Goal: Submit feedback/report problem

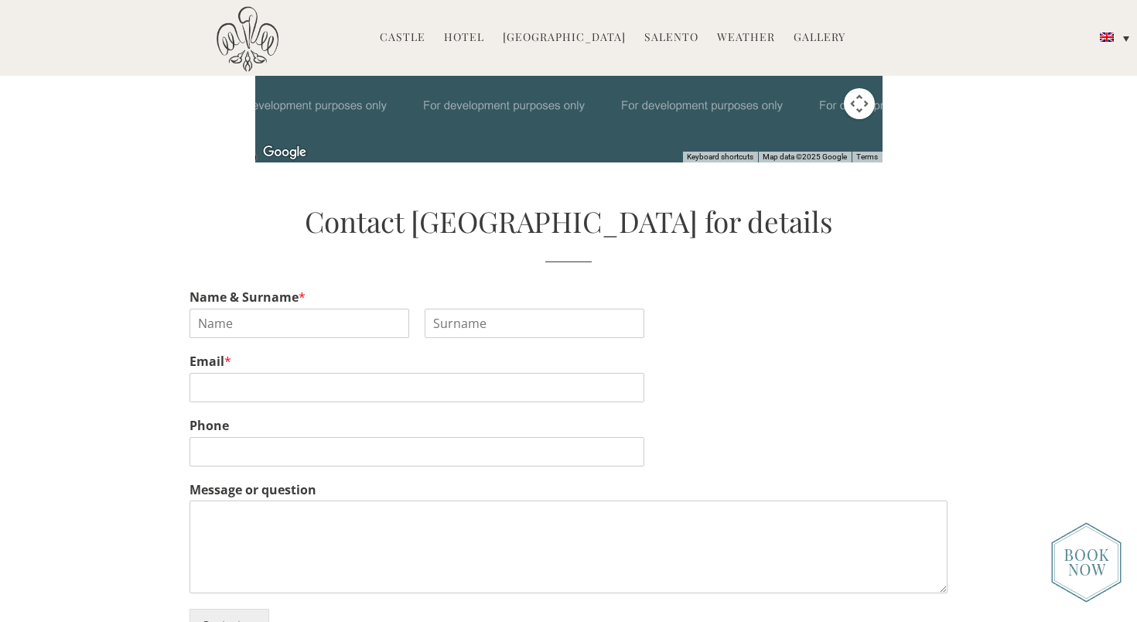
scroll to position [3757, 0]
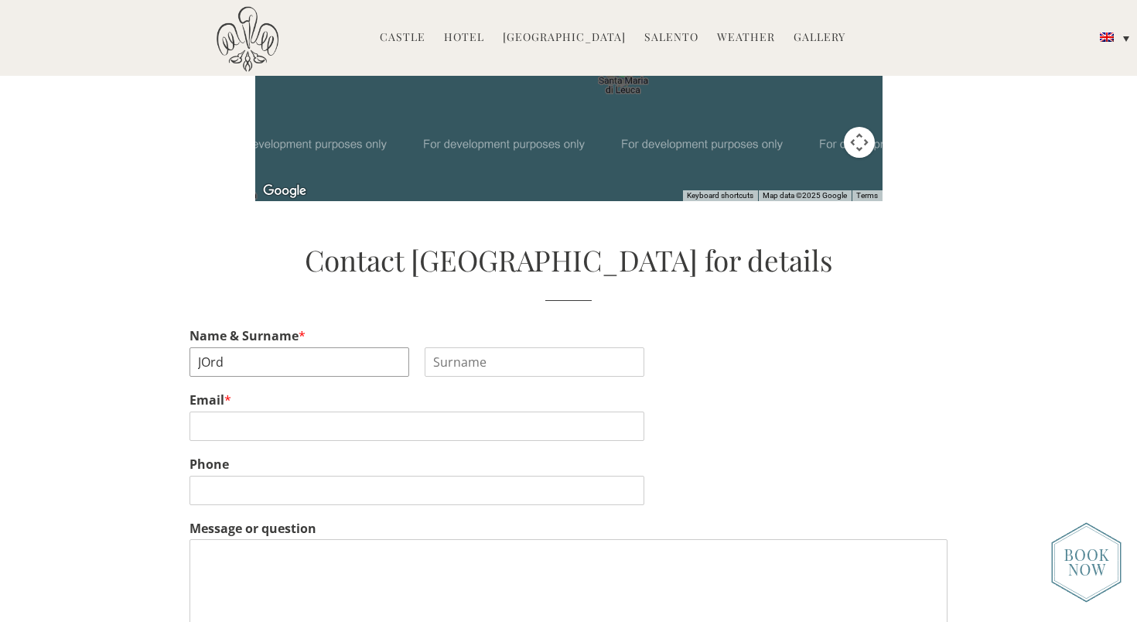
type input "J"
type input "Jordana"
type input "Oppenheim"
type input "jordana@magmagt.com"
type input "2019373533"
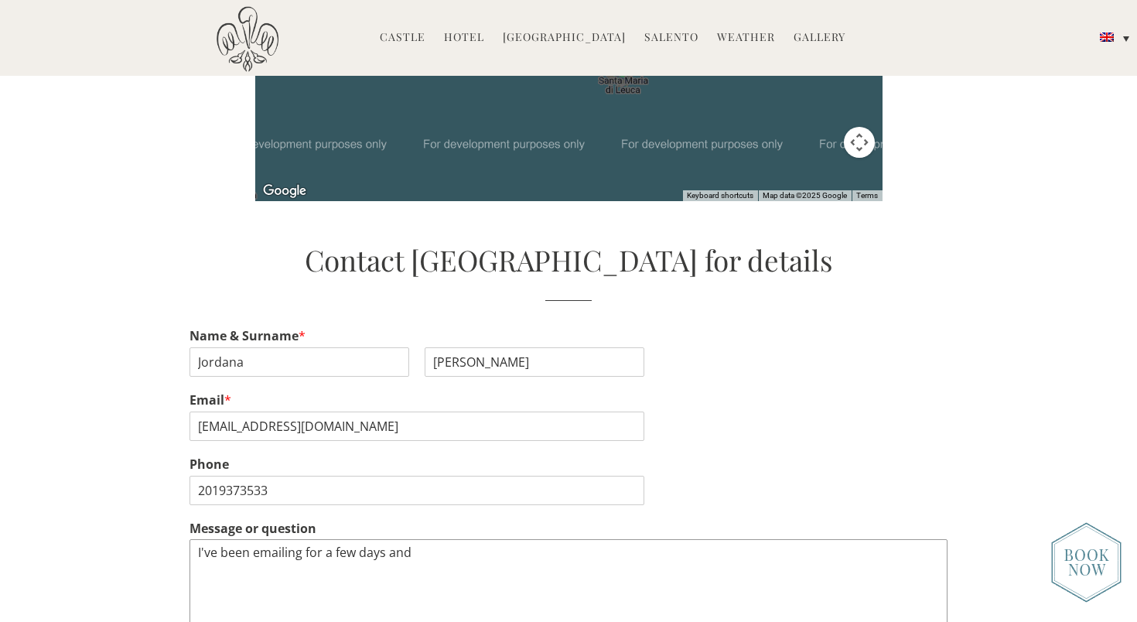
paste textarea "I have not heard from anyone and no one is answering the phone at your hotel - …"
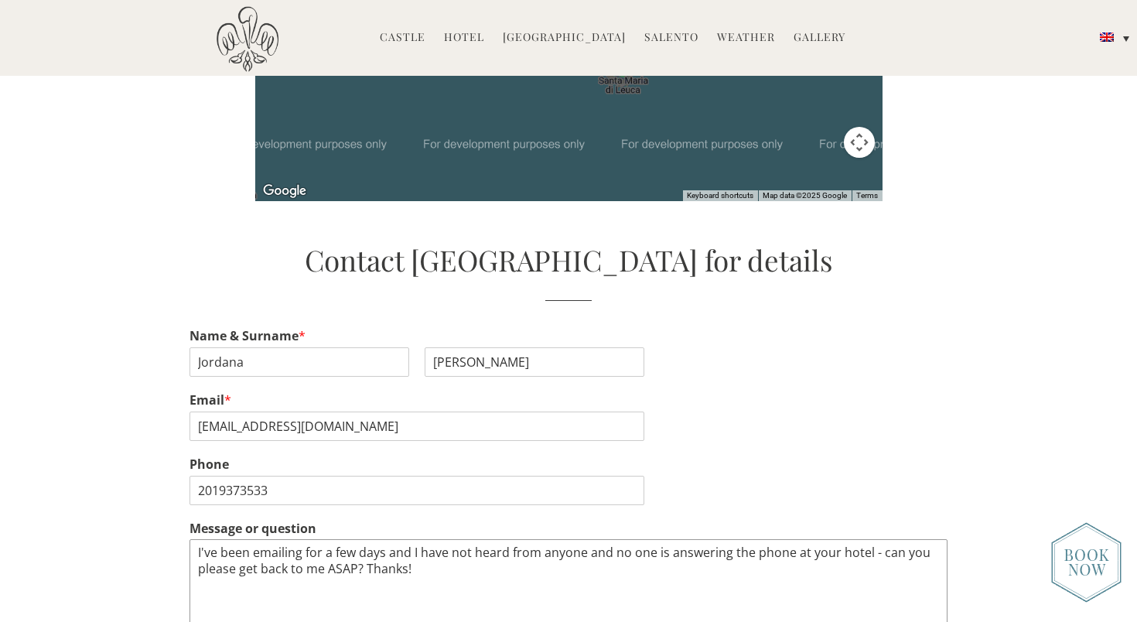
click at [609, 539] on textarea "I've been emailing for a few days and I have not heard from anyone and no one i…" at bounding box center [568, 585] width 758 height 93
click at [842, 539] on textarea "I've been emailing for a few days and I have not heard from anyone. No one is a…" at bounding box center [568, 585] width 758 height 93
click at [852, 539] on textarea "I've been emailing for a few days and I have not heard from anyone. No one is a…" at bounding box center [568, 585] width 758 height 93
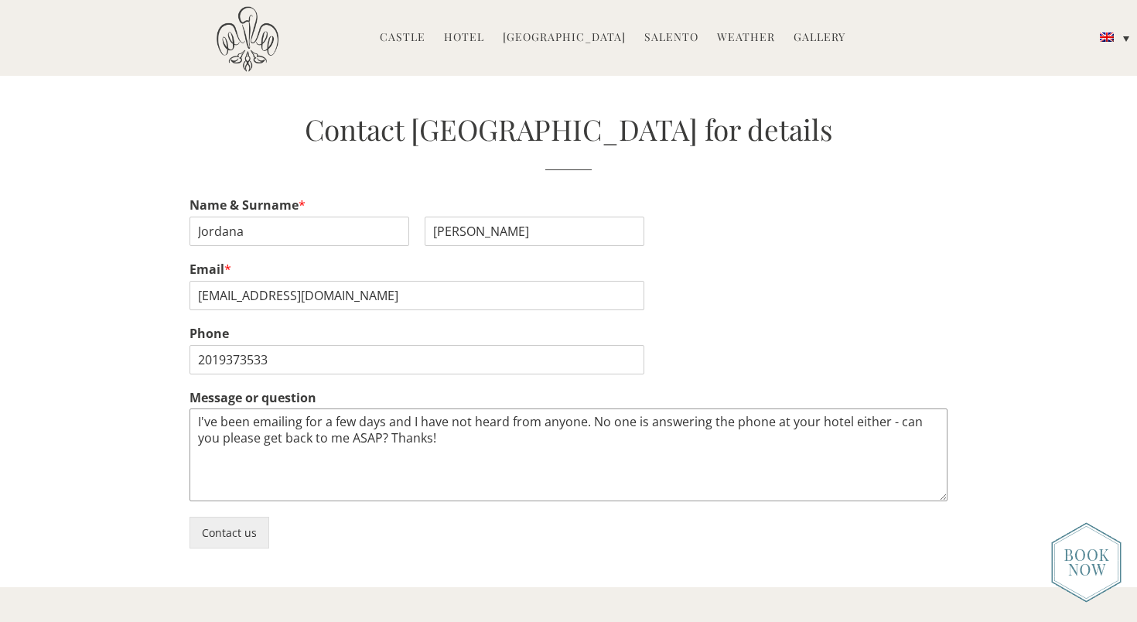
scroll to position [3958, 0]
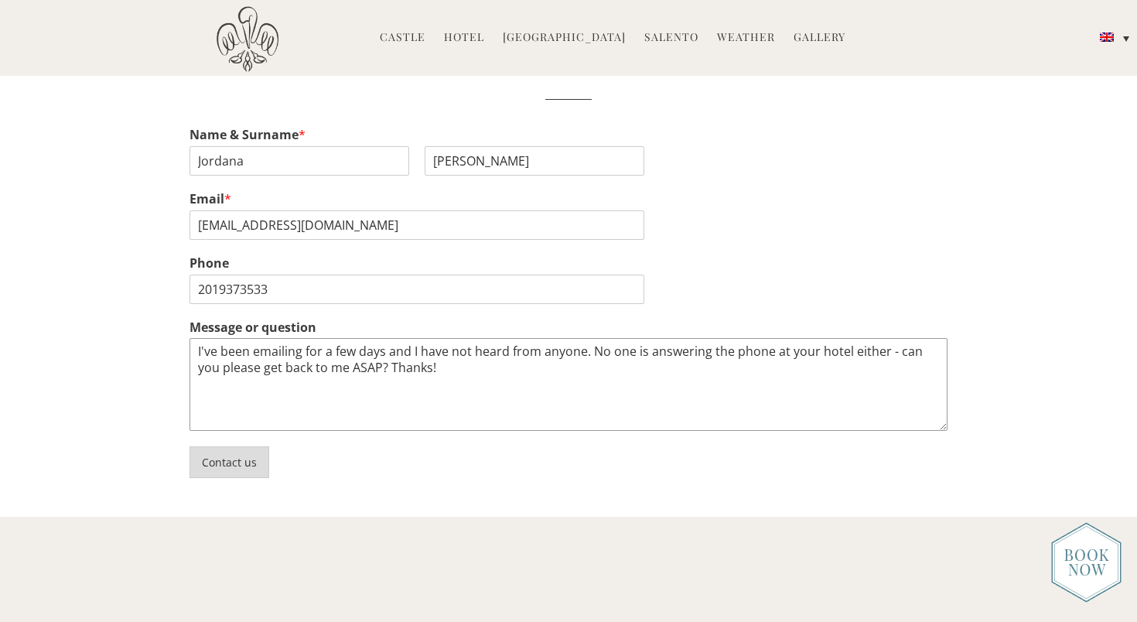
type textarea "I've been emailing for a few days and I have not heard from anyone. No one is a…"
click at [235, 446] on button "Contact us" at bounding box center [229, 462] width 80 height 32
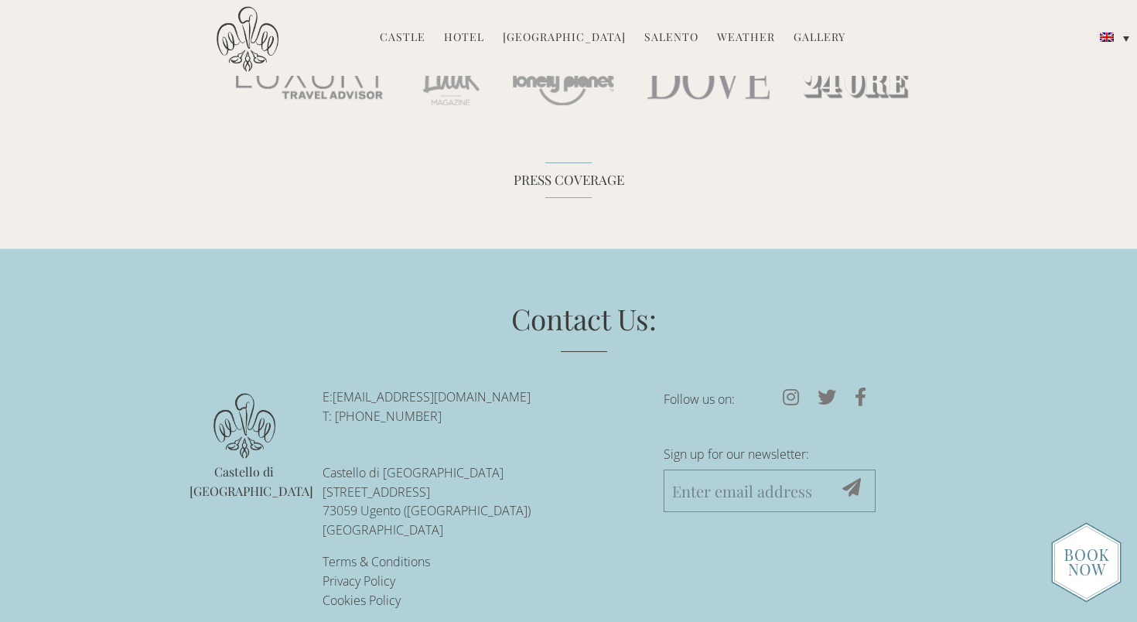
scroll to position [4402, 0]
click at [790, 388] on icon at bounding box center [790, 397] width 35 height 19
